Goal: Task Accomplishment & Management: Manage account settings

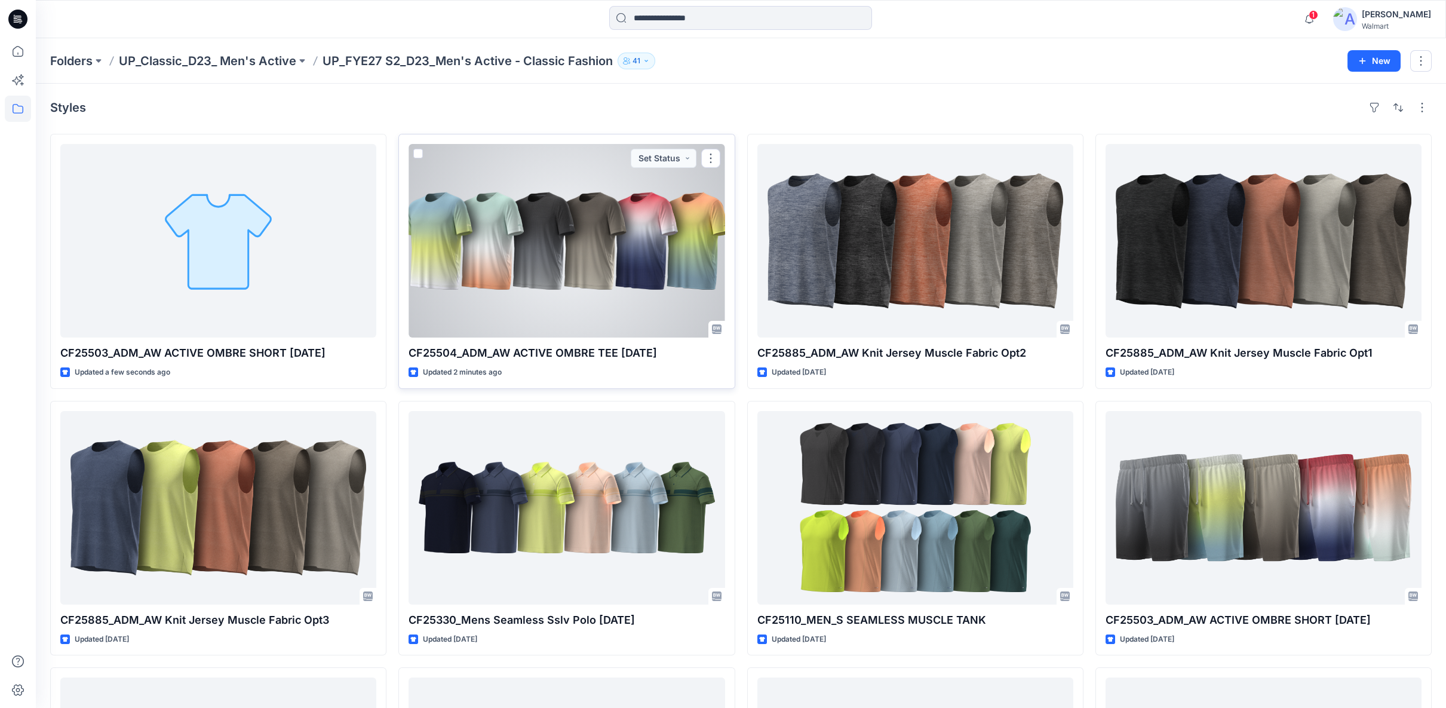
click at [597, 298] on div at bounding box center [567, 241] width 316 height 194
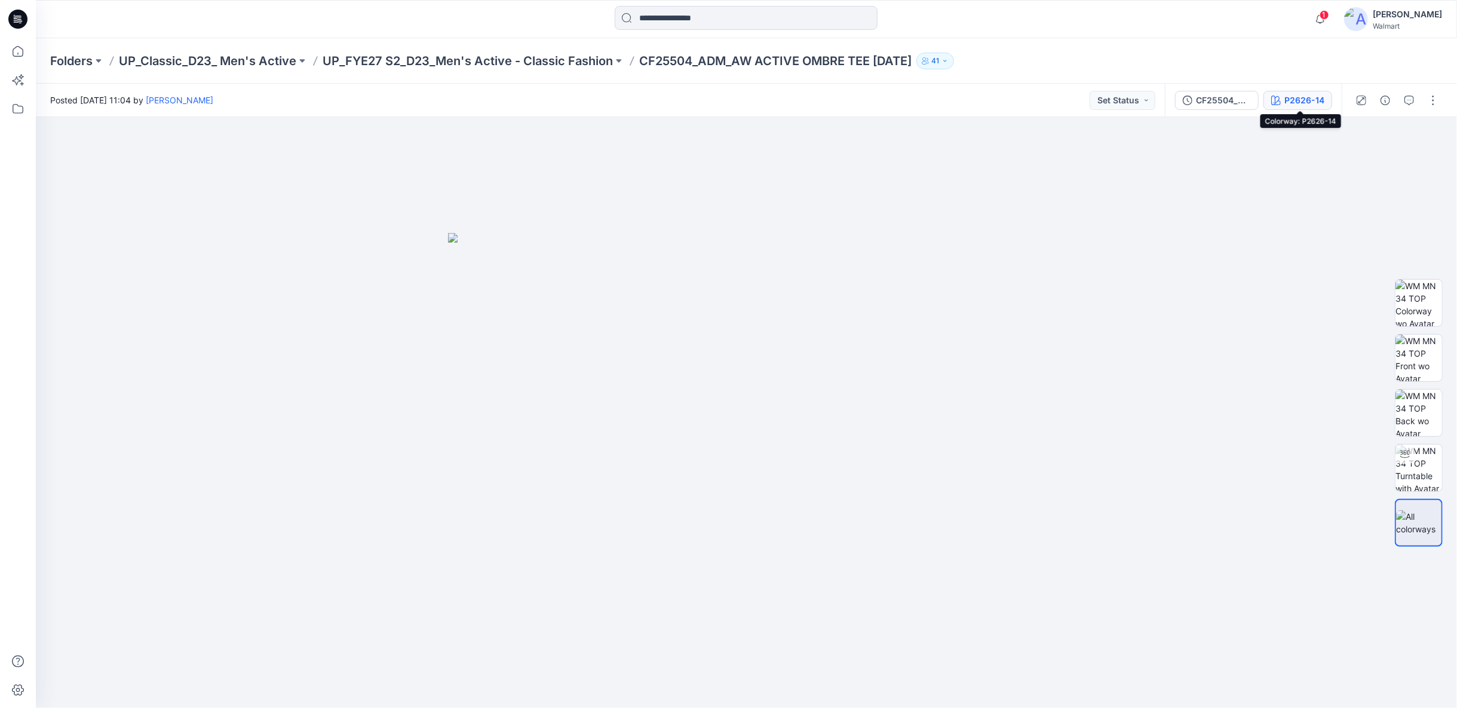
click at [1293, 105] on div "P2626-14" at bounding box center [1304, 100] width 40 height 13
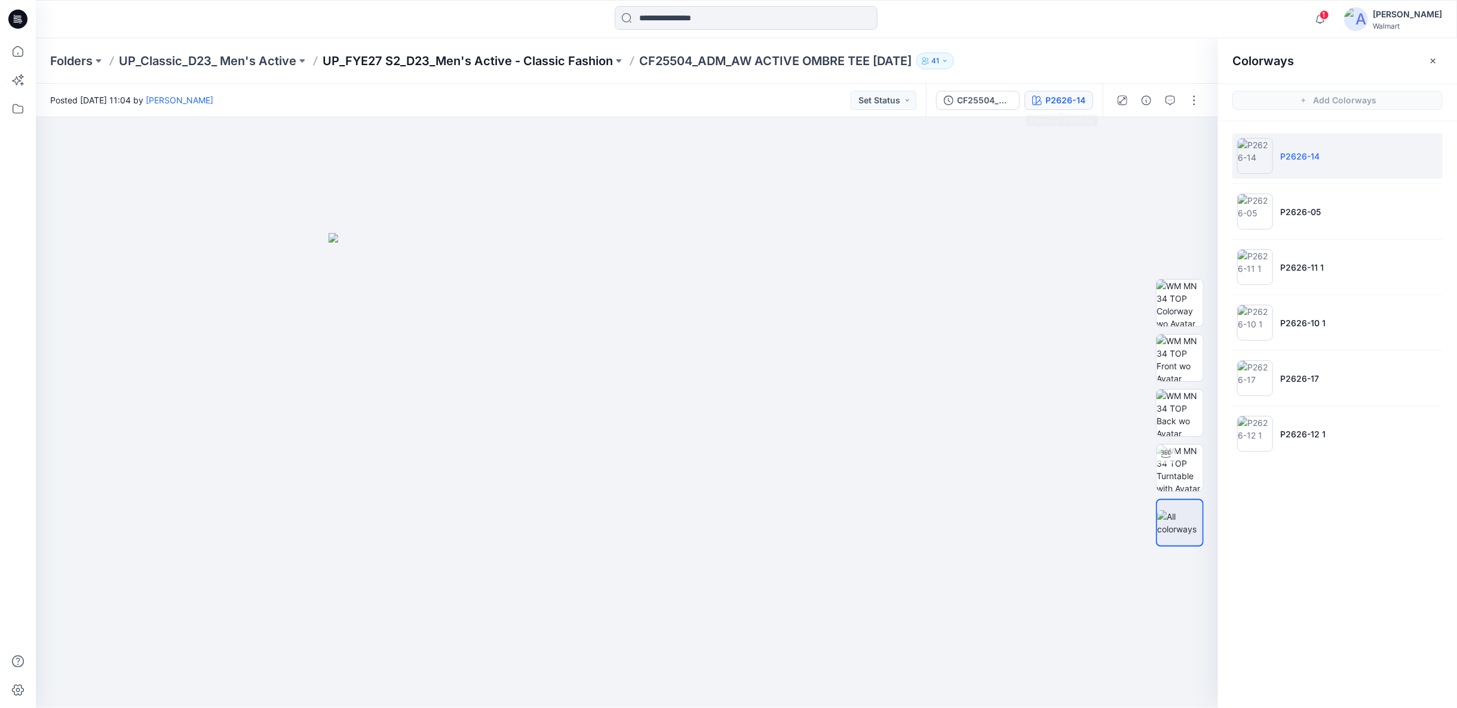
click at [390, 57] on p "UP_FYE27 S2_D23_Men's Active - Classic Fashion" at bounding box center [468, 61] width 290 height 17
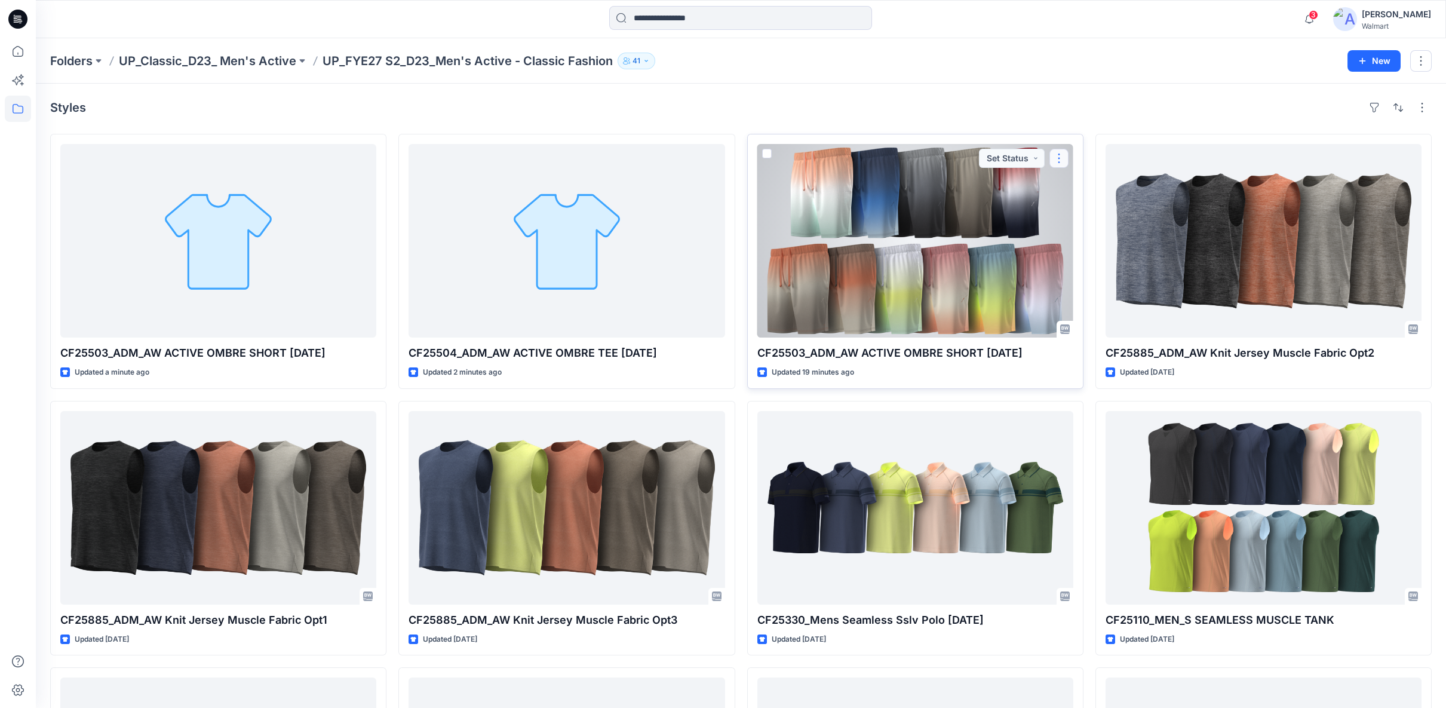
click at [1059, 159] on button "button" at bounding box center [1059, 158] width 19 height 19
click at [1085, 185] on p "Edit" at bounding box center [1081, 185] width 15 height 13
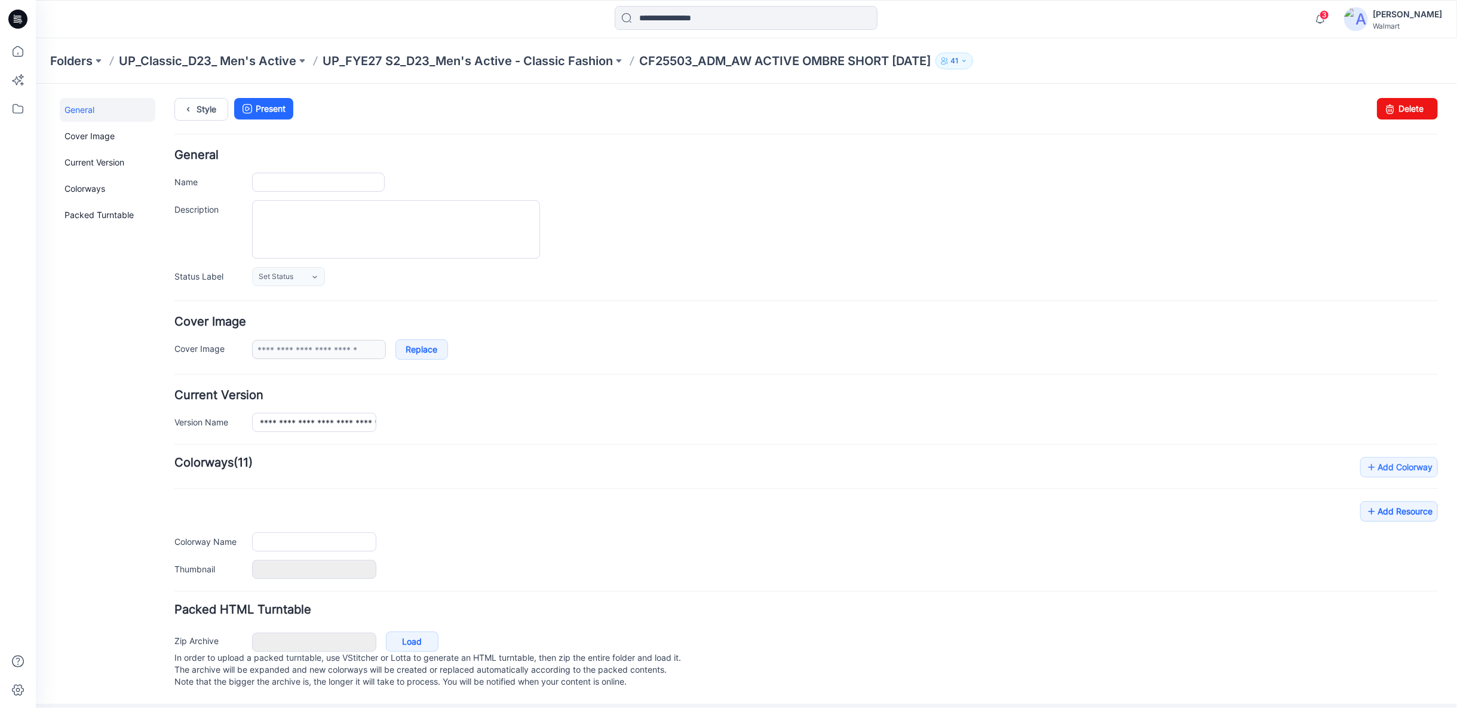
type input "**********"
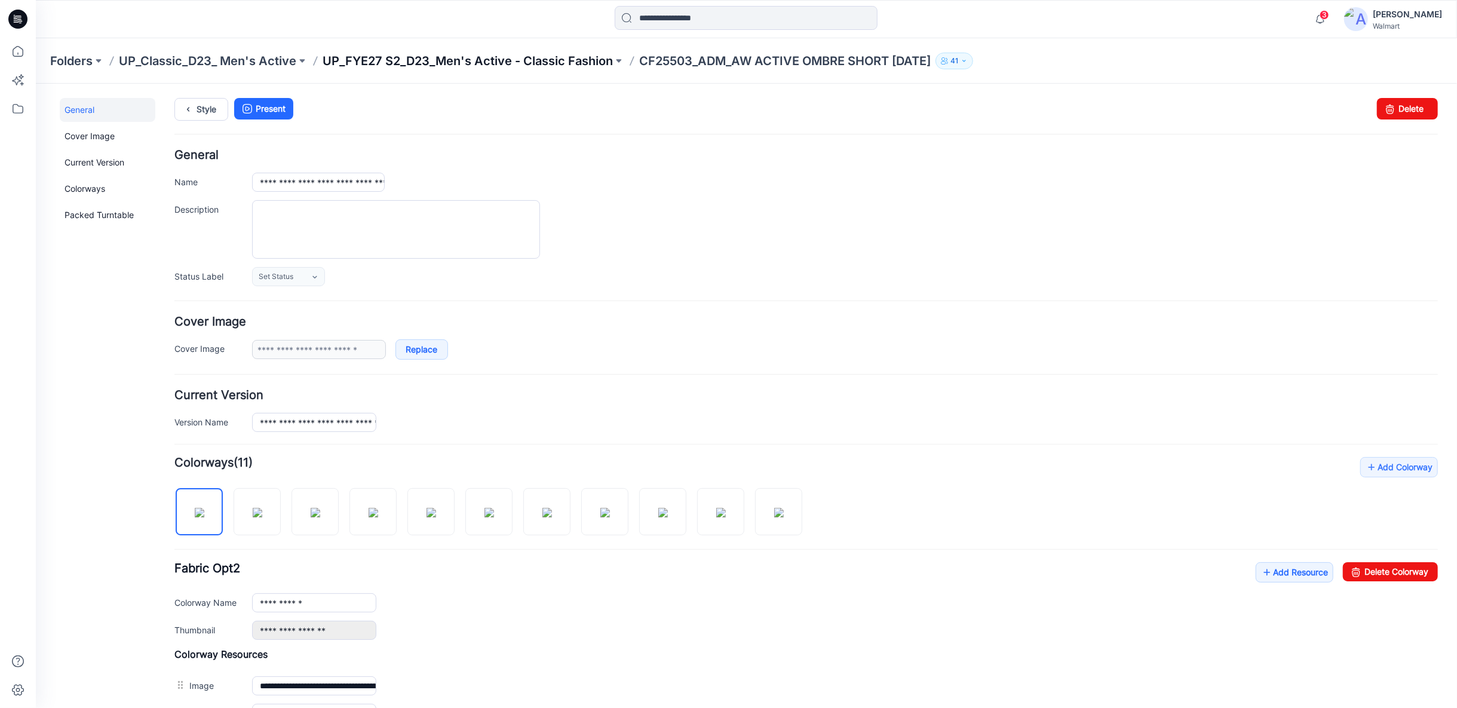
click at [513, 61] on p "UP_FYE27 S2_D23_Men's Active - Classic Fashion" at bounding box center [468, 61] width 290 height 17
